Goal: Task Accomplishment & Management: Use online tool/utility

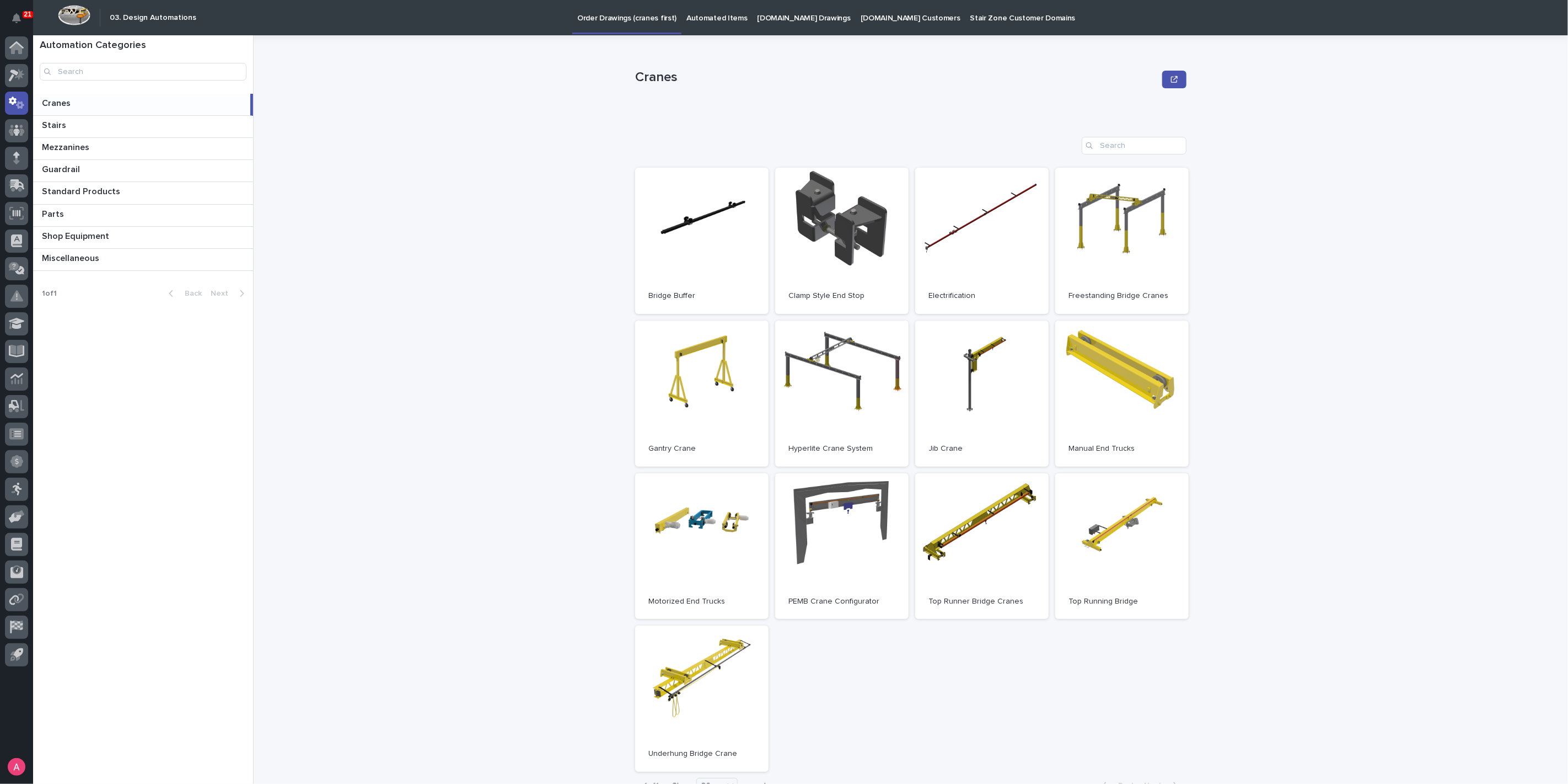
click at [435, 204] on div "Cranes Cranes Sorry, there was an error saving your record. Please try again. P…" at bounding box center [917, 409] width 1301 height 748
click at [17, 78] on icon at bounding box center [16, 75] width 16 height 12
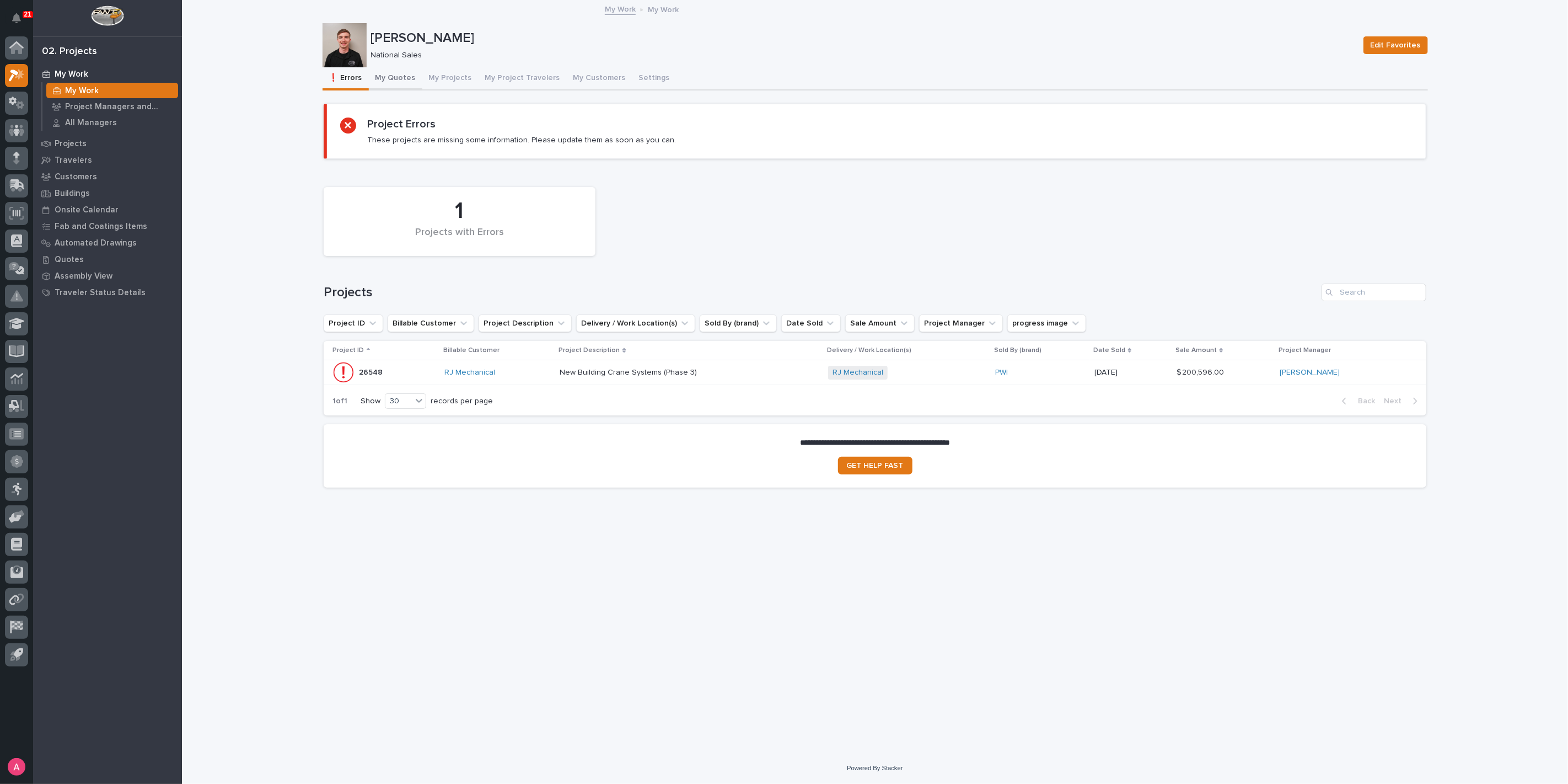
click at [400, 73] on button "My Quotes" at bounding box center [395, 79] width 53 height 23
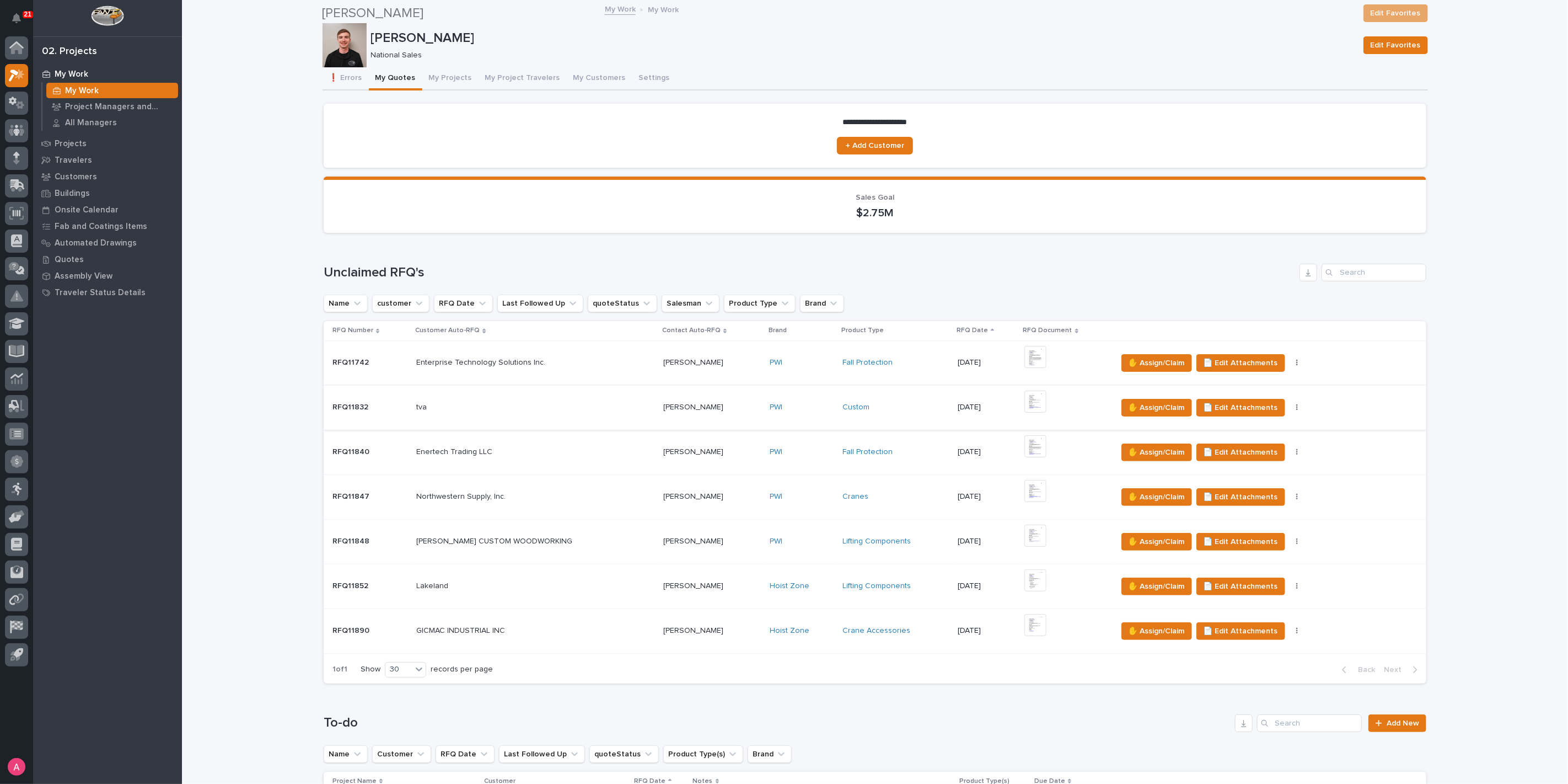
scroll to position [368, 0]
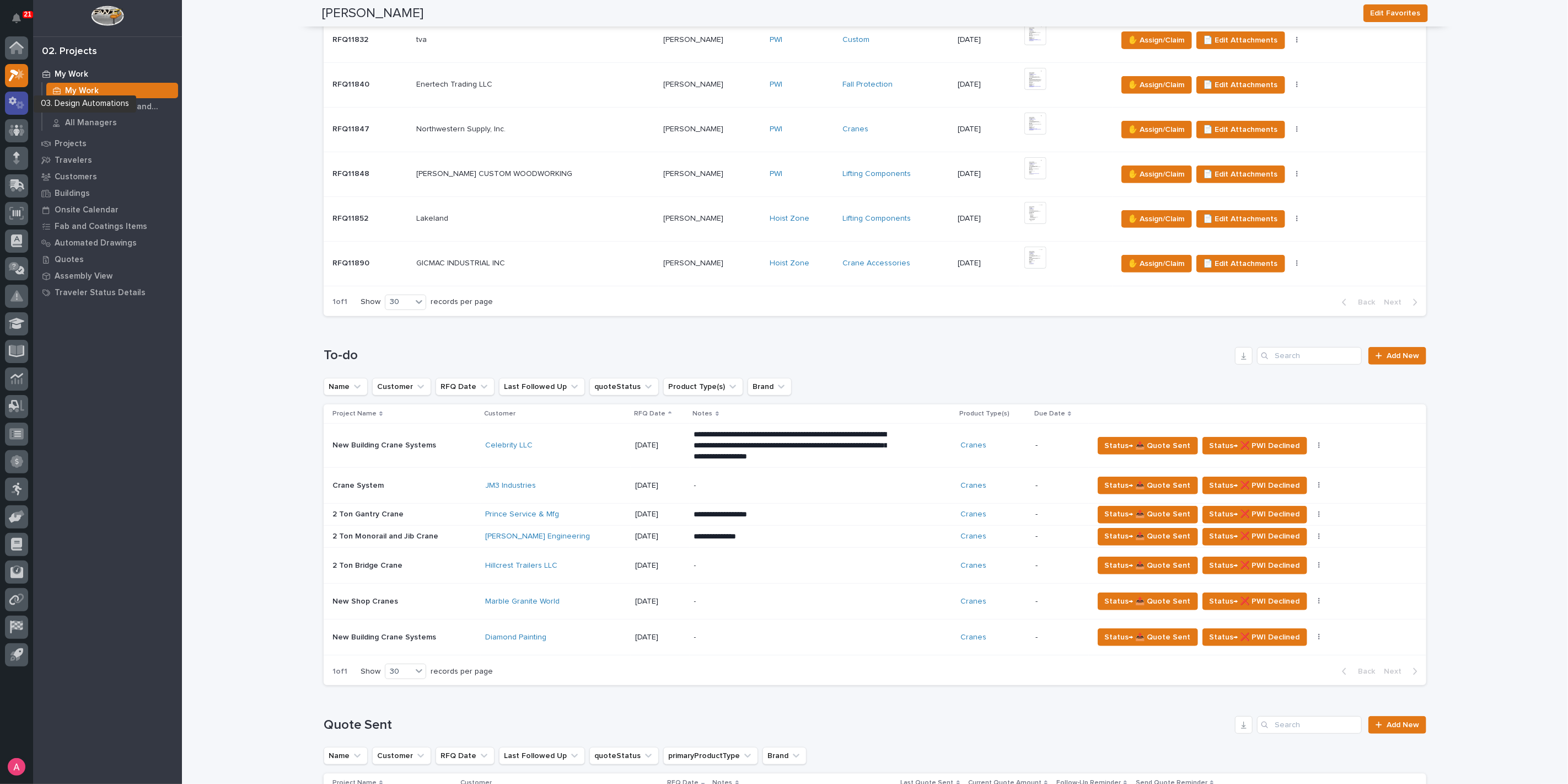
click at [15, 109] on div at bounding box center [16, 104] width 23 height 23
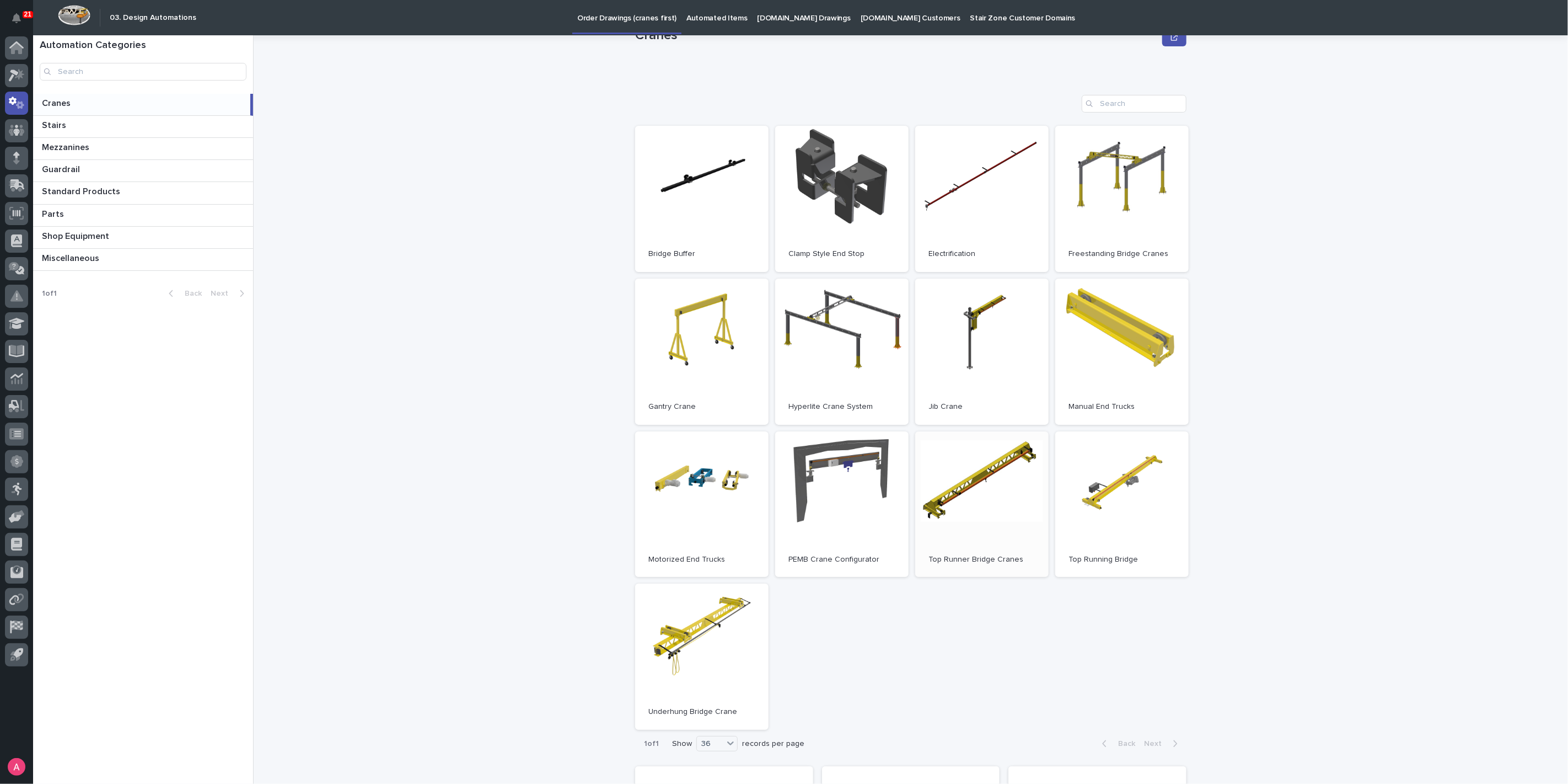
scroll to position [61, 0]
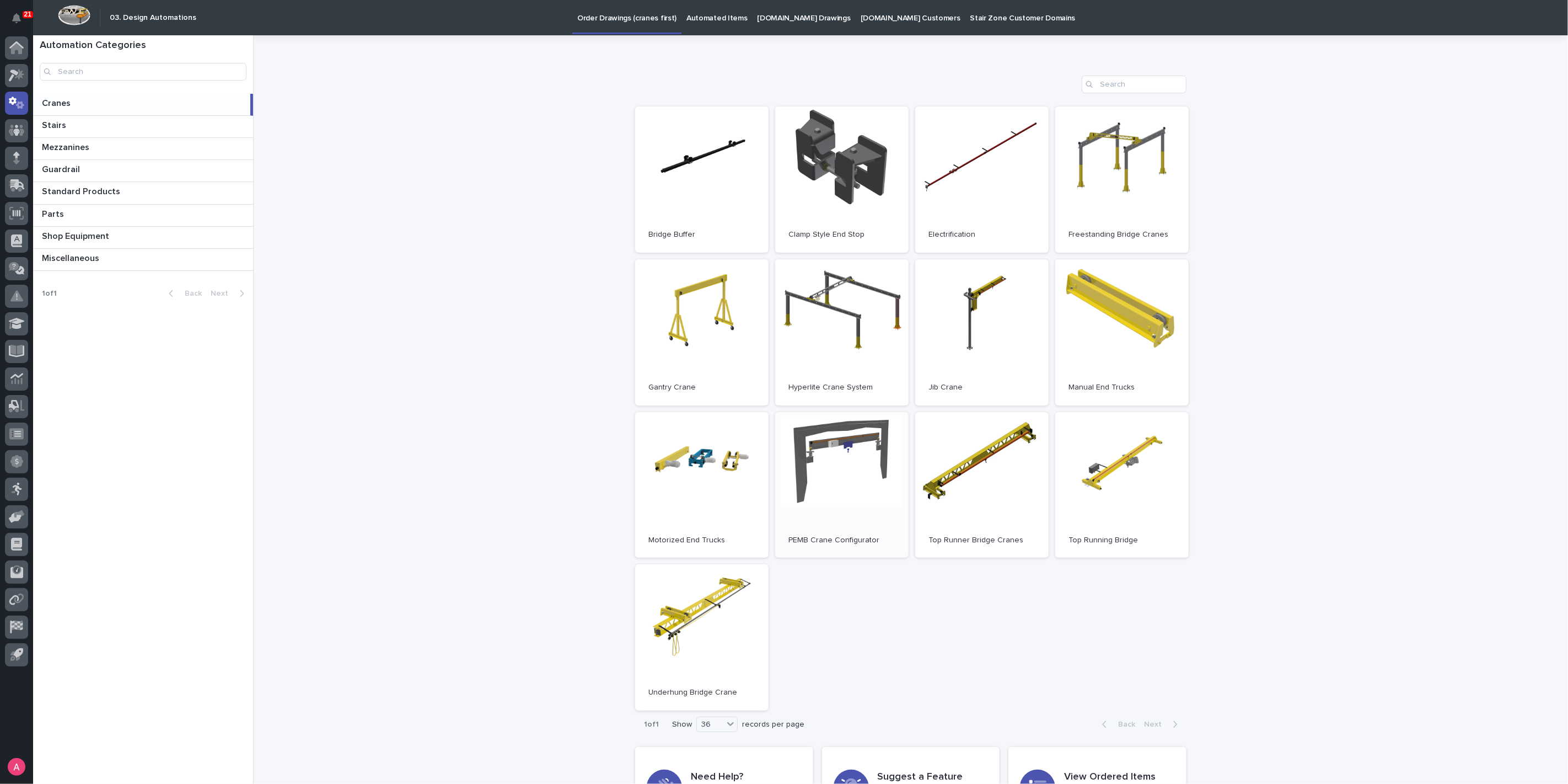
click at [839, 438] on link "Open" at bounding box center [842, 484] width 134 height 146
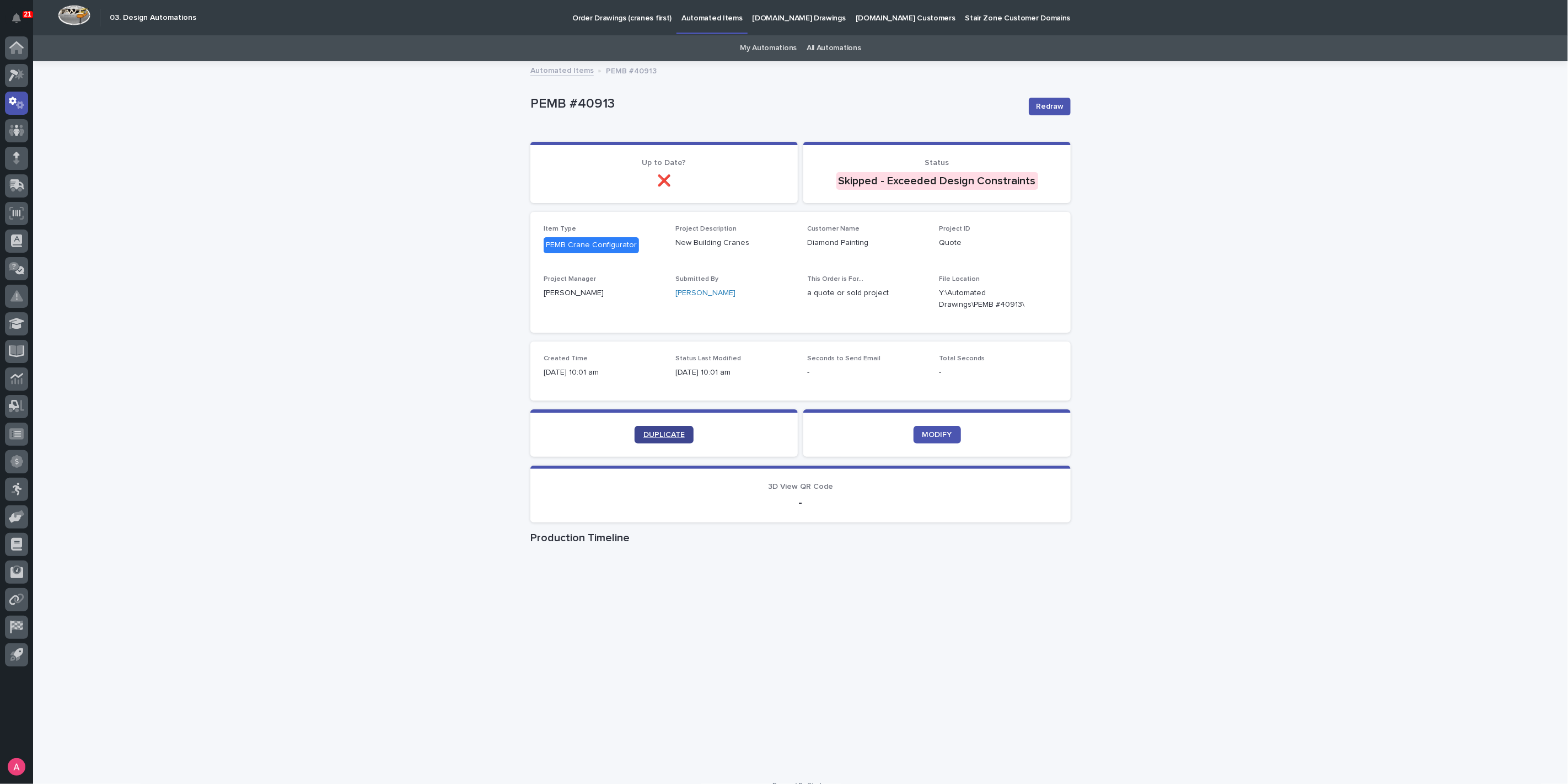
click at [671, 437] on span "DUPLICATE" at bounding box center [664, 435] width 42 height 8
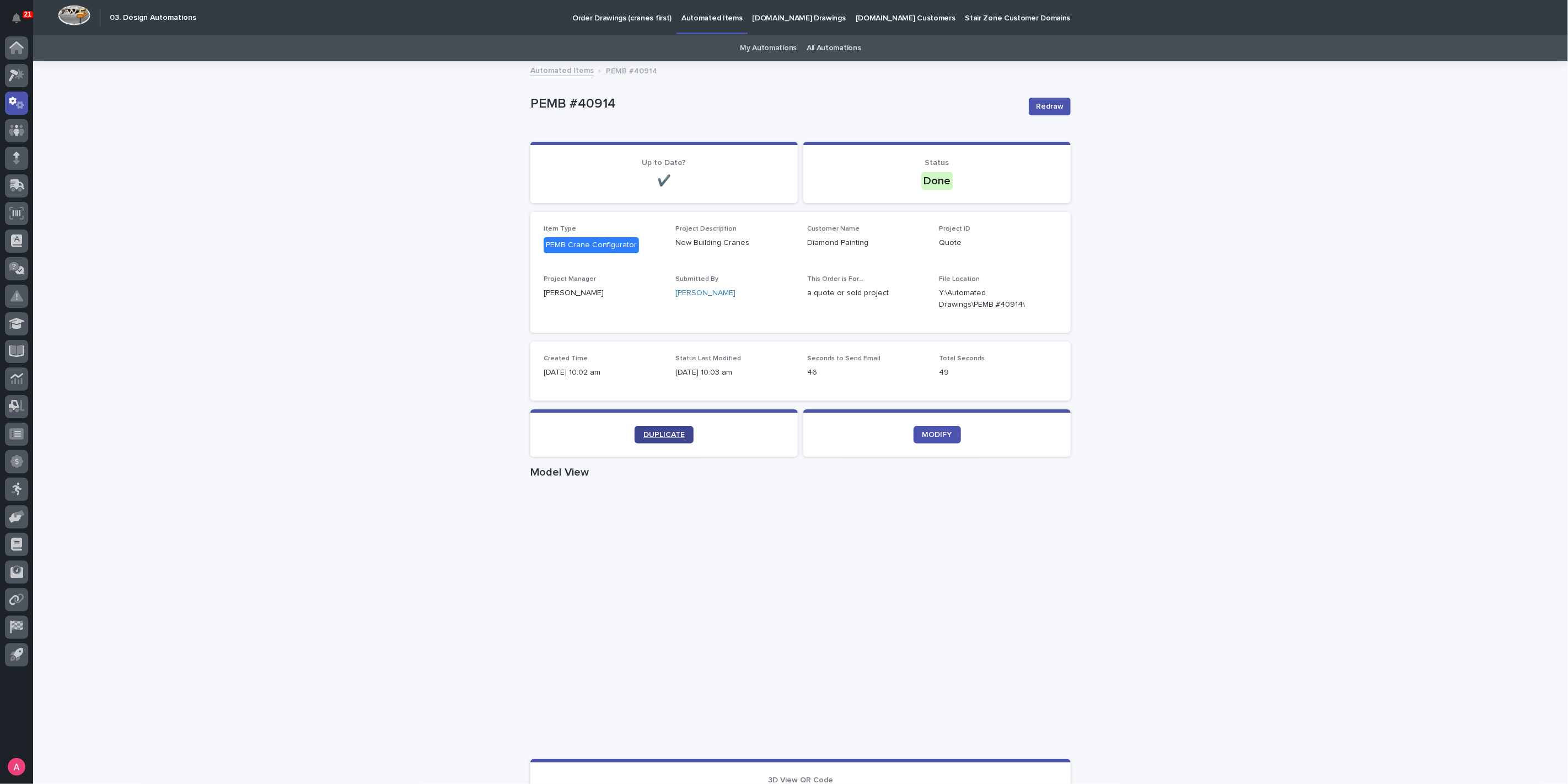
click at [675, 427] on link "DUPLICATE" at bounding box center [664, 434] width 59 height 18
click at [1043, 296] on icon "button" at bounding box center [1044, 298] width 8 height 8
click at [659, 429] on link "DUPLICATE" at bounding box center [664, 434] width 59 height 18
click at [662, 436] on span "DUPLICATE" at bounding box center [664, 435] width 42 height 8
click at [649, 439] on link "DUPLICATE" at bounding box center [664, 434] width 59 height 18
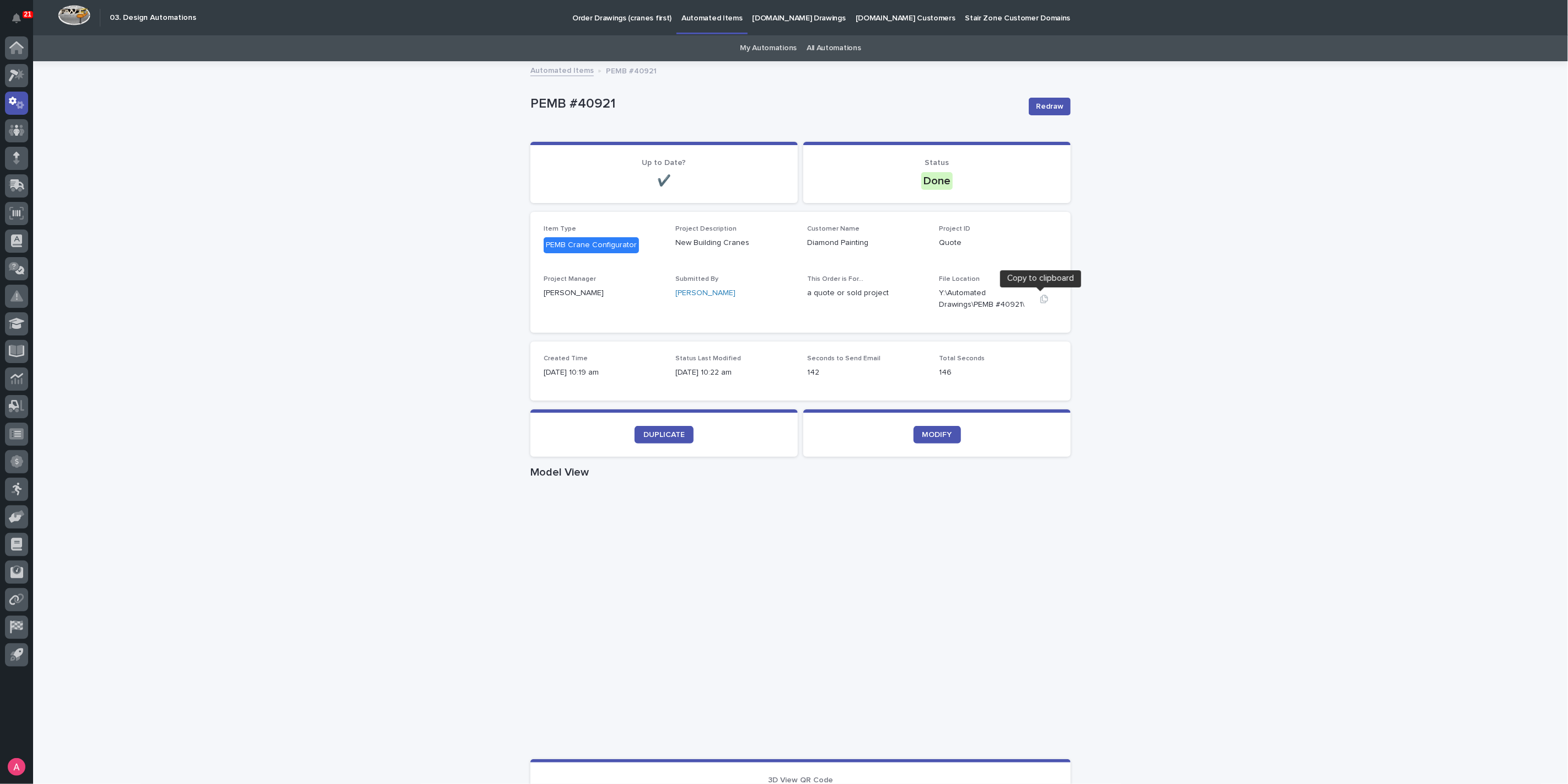
click at [1040, 300] on icon "button" at bounding box center [1044, 298] width 8 height 8
